Goal: Task Accomplishment & Management: Manage account settings

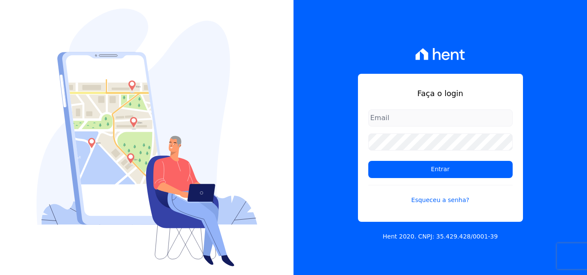
type input "[EMAIL_ADDRESS][DOMAIN_NAME]"
click at [422, 180] on form "[EMAIL_ADDRESS][DOMAIN_NAME] Entrar Esqueceu a senha?" at bounding box center [440, 163] width 144 height 106
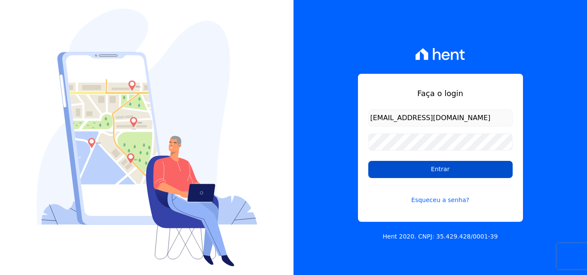
click at [424, 173] on input "Entrar" at bounding box center [440, 169] width 144 height 17
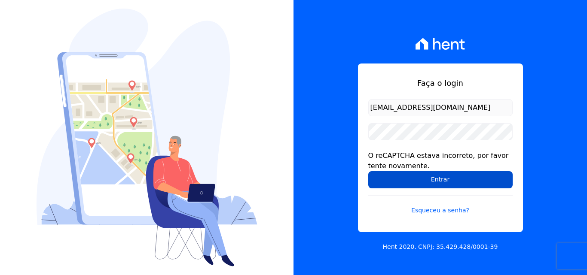
click at [443, 177] on input "Entrar" at bounding box center [440, 179] width 144 height 17
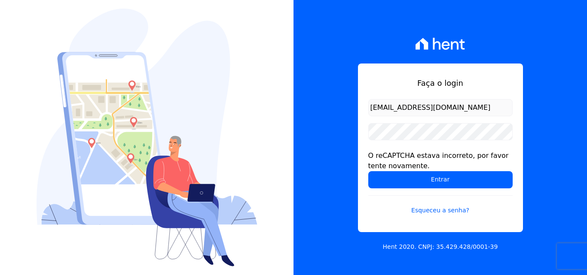
click at [479, 27] on div "Faça o login [EMAIL_ADDRESS][DOMAIN_NAME] O reCAPTCHA estava incorreto, por fav…" at bounding box center [439, 137] width 293 height 275
click at [424, 122] on form "[EMAIL_ADDRESS][DOMAIN_NAME] O reCAPTCHA estava incorreto, por favor tente nova…" at bounding box center [440, 162] width 144 height 126
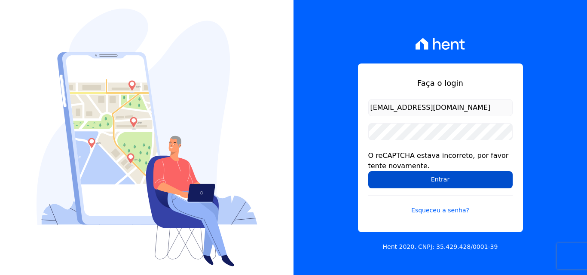
click at [417, 179] on input "Entrar" at bounding box center [440, 179] width 144 height 17
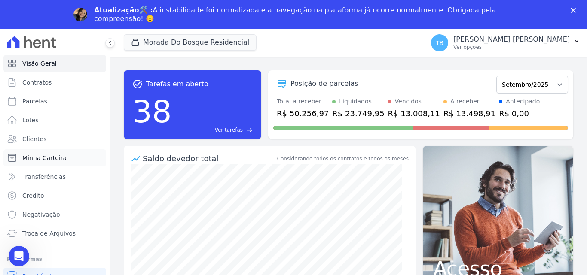
click at [40, 159] on span "Minha Carteira" at bounding box center [44, 158] width 44 height 9
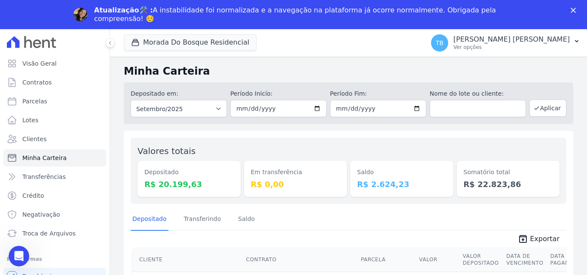
click at [210, 76] on h2 "Minha Carteira" at bounding box center [348, 71] width 449 height 15
click at [204, 112] on select "Todos os meses Janeiro/2024 Fevereiro/2024 Março/2024 Abril/2024 Maio/2024 Junh…" at bounding box center [179, 108] width 96 height 17
click at [544, 109] on button "Aplicar" at bounding box center [547, 108] width 37 height 17
click at [520, 239] on icon "unarchive" at bounding box center [523, 239] width 10 height 10
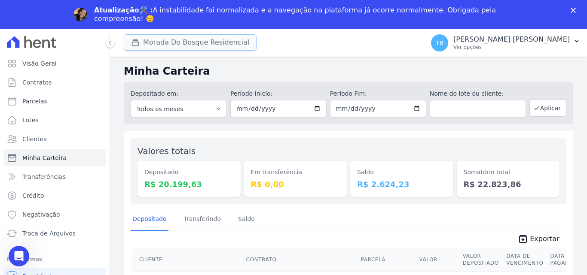
click at [221, 39] on button "Morada Do Bosque Residencial" at bounding box center [190, 42] width 133 height 16
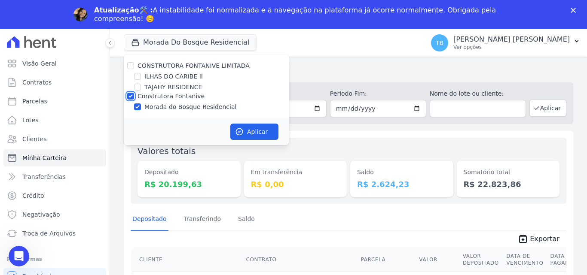
click at [131, 97] on input "Construtora Fontanive" at bounding box center [130, 96] width 7 height 7
checkbox input "false"
drag, startPoint x: 135, startPoint y: 76, endPoint x: 151, endPoint y: 76, distance: 15.9
click at [135, 75] on input "ILHAS DO CARIBE II" at bounding box center [137, 76] width 7 height 7
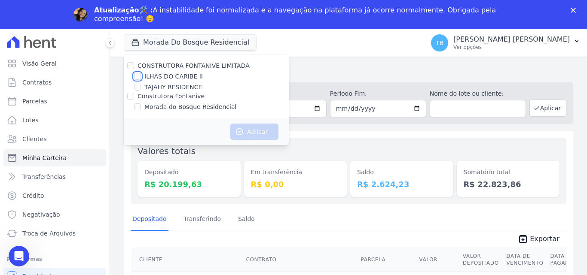
checkbox input "true"
click at [238, 128] on icon "button" at bounding box center [239, 132] width 9 height 9
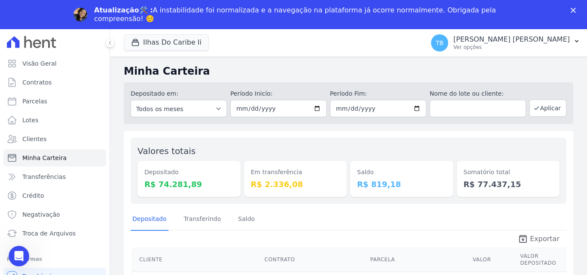
click at [534, 239] on span "Exportar" at bounding box center [545, 239] width 30 height 10
click at [148, 41] on button "Ilhas Do Caribe Ii" at bounding box center [166, 42] width 85 height 16
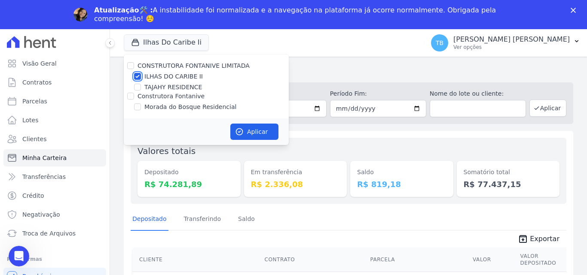
click at [136, 76] on input "ILHAS DO CARIBE II" at bounding box center [137, 76] width 7 height 7
checkbox input "false"
click at [136, 87] on input "TAJAHY RESIDENCE" at bounding box center [137, 87] width 7 height 7
checkbox input "true"
drag, startPoint x: 235, startPoint y: 125, endPoint x: 238, endPoint y: 129, distance: 4.9
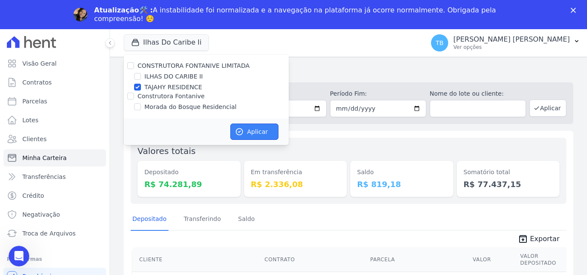
click at [236, 125] on button "Aplicar" at bounding box center [254, 132] width 48 height 16
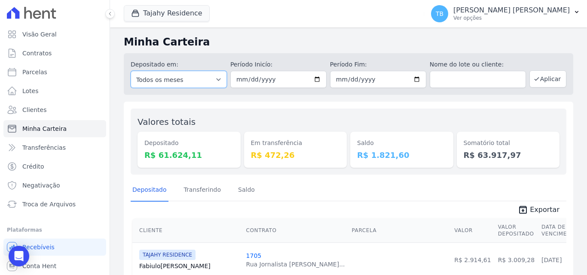
click at [219, 81] on select "Todos os meses Março/2024 Abril/2024 Maio/2024 Junho/2024 Julho/2024 Agosto/202…" at bounding box center [179, 79] width 96 height 17
select select "09/2025"
click at [131, 71] on select "Todos os meses Março/2024 Abril/2024 Maio/2024 Junho/2024 Julho/2024 Agosto/202…" at bounding box center [179, 79] width 96 height 17
click at [236, 82] on input "date" at bounding box center [278, 79] width 96 height 17
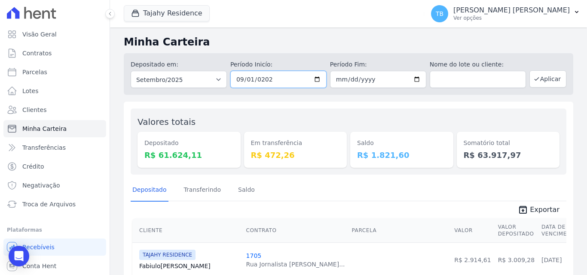
type input "[DATE]"
click at [334, 81] on input "date" at bounding box center [378, 79] width 96 height 17
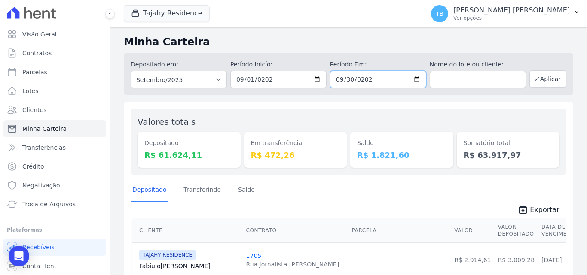
type input "[DATE]"
click at [539, 82] on button "Aplicar" at bounding box center [547, 78] width 37 height 17
click at [518, 210] on icon "unarchive" at bounding box center [523, 210] width 10 height 10
